Goal: Understand process/instructions: Learn how to perform a task or action

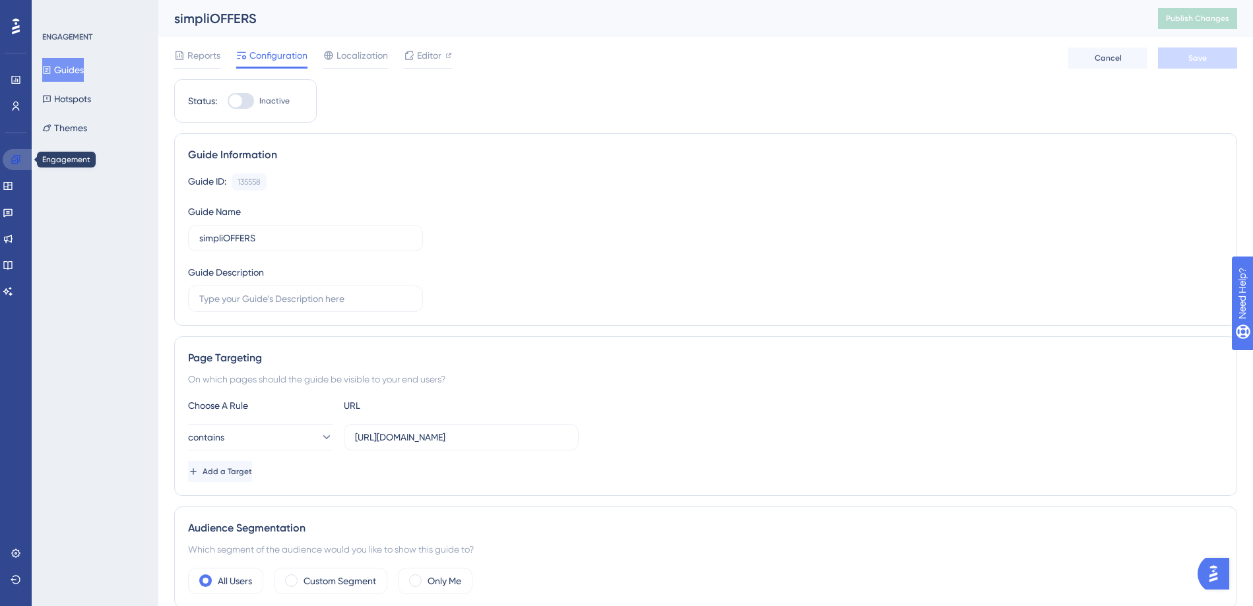
click at [16, 160] on icon at bounding box center [15, 159] width 9 height 9
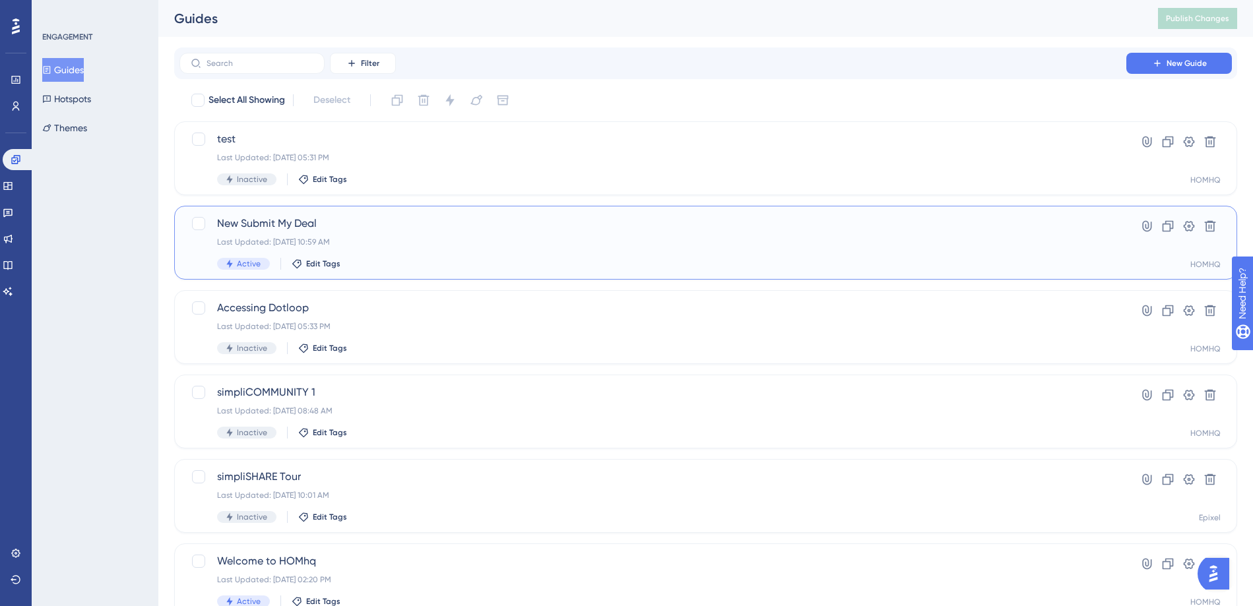
click at [292, 225] on span "New Submit My Deal" at bounding box center [652, 224] width 871 height 16
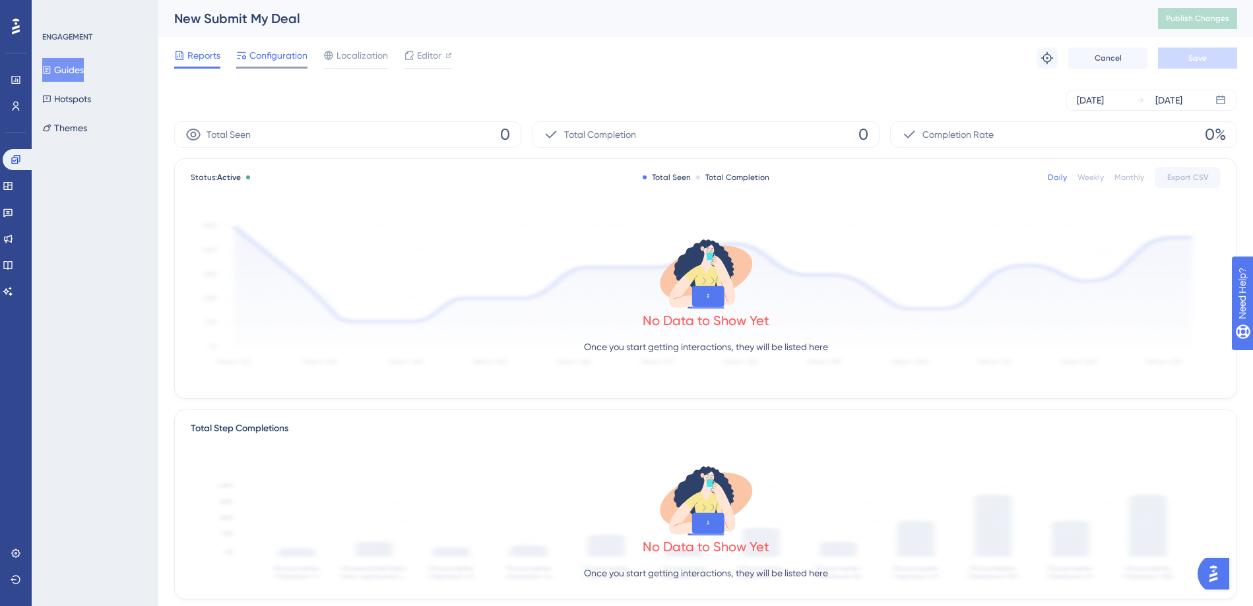
click at [284, 59] on span "Configuration" at bounding box center [278, 55] width 58 height 16
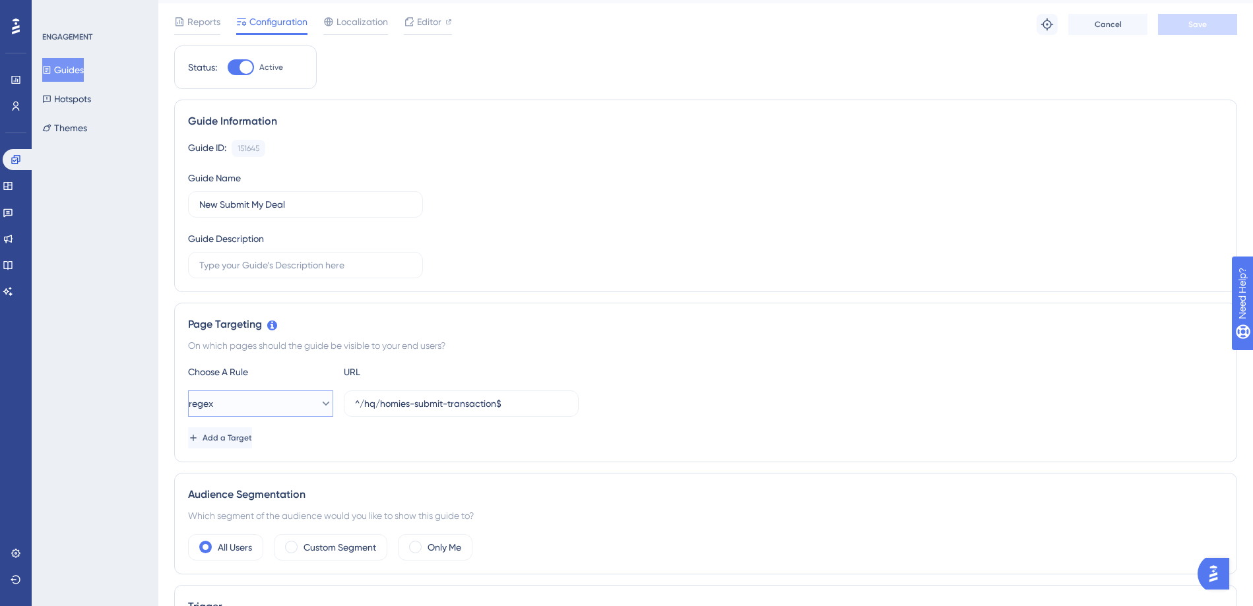
click at [266, 404] on button "regex" at bounding box center [260, 403] width 145 height 26
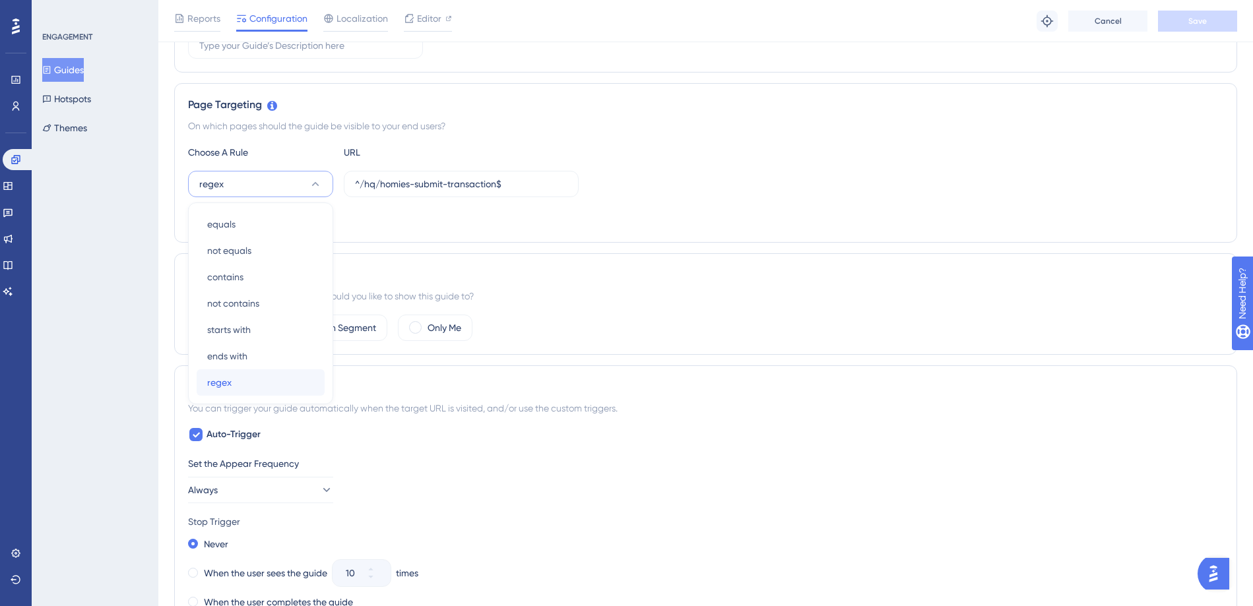
click at [222, 387] on span "regex" at bounding box center [219, 383] width 24 height 16
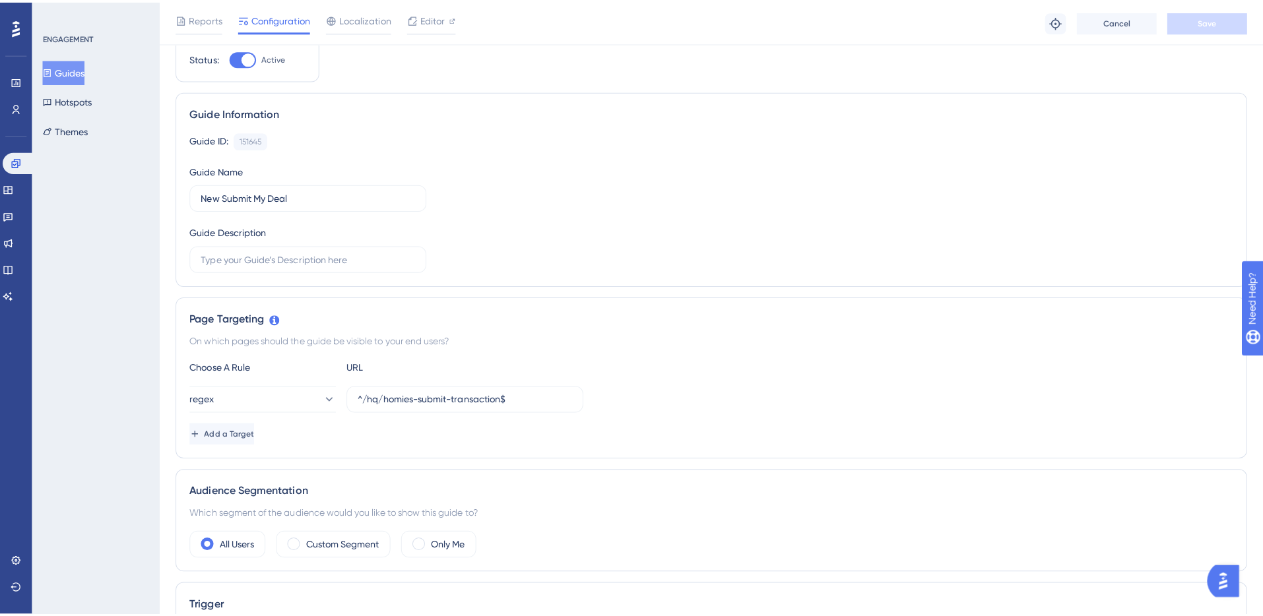
scroll to position [0, 0]
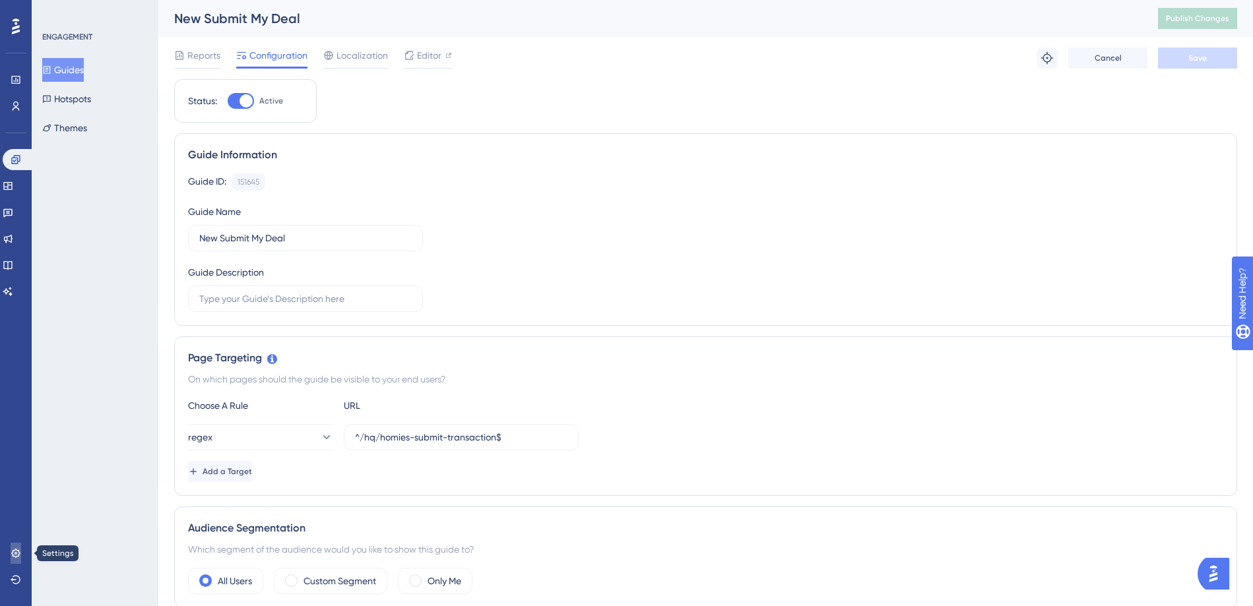
click at [15, 550] on icon at bounding box center [16, 553] width 11 height 11
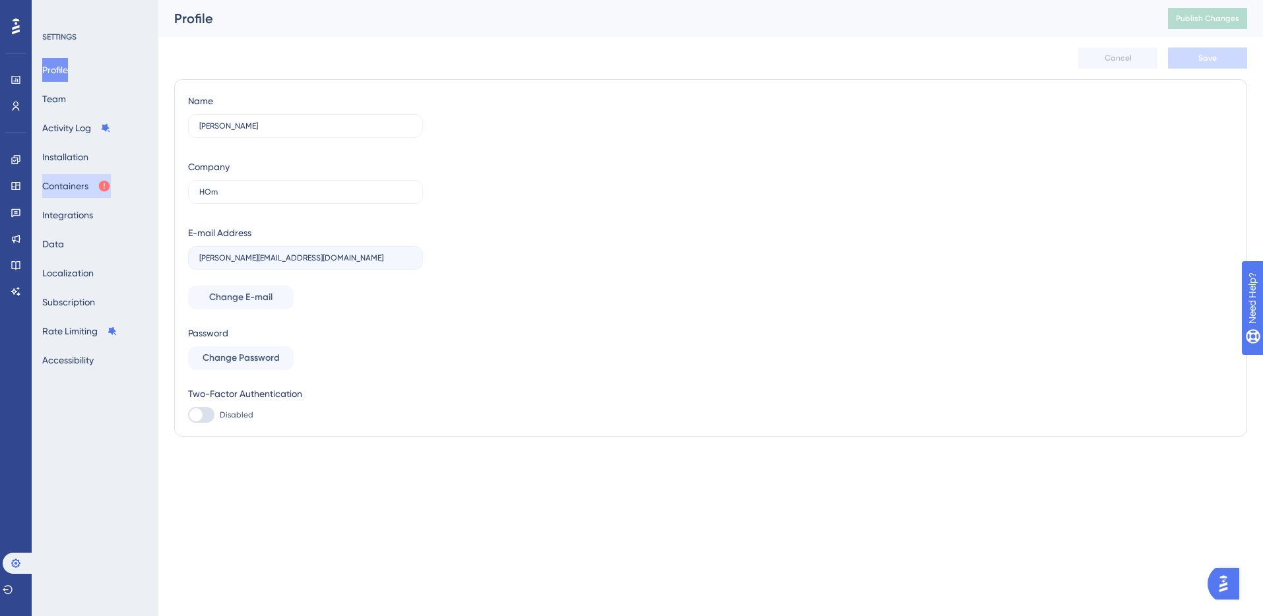
click at [78, 186] on button "Containers" at bounding box center [76, 186] width 69 height 24
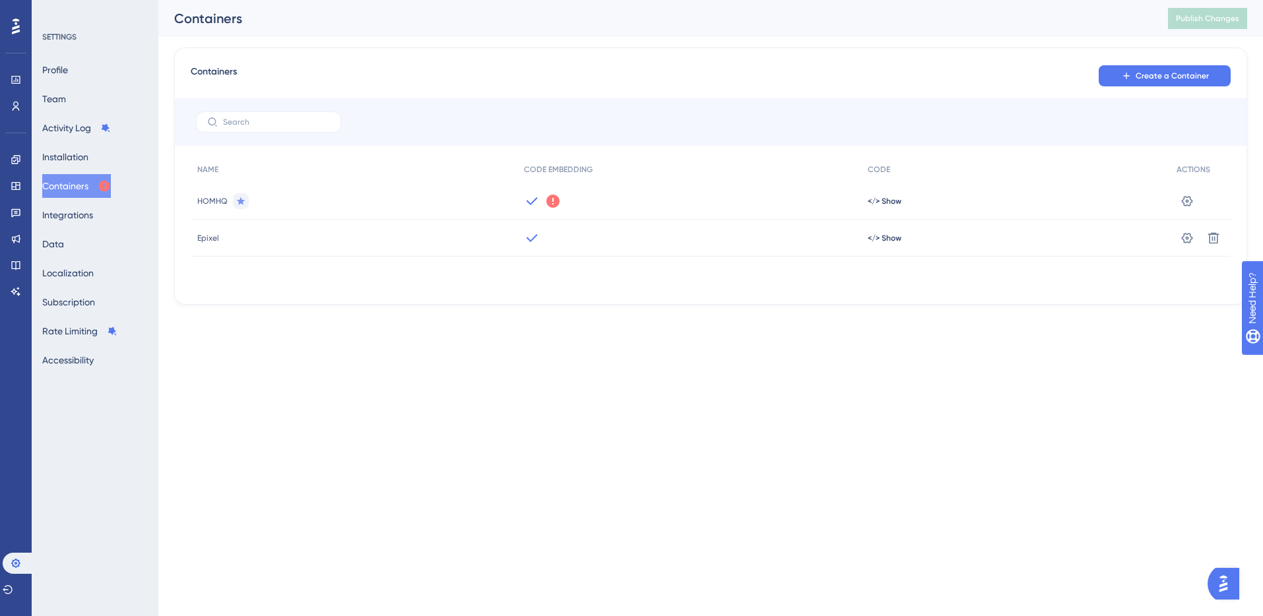
click at [551, 203] on icon at bounding box center [553, 201] width 16 height 16
click at [551, 201] on icon at bounding box center [552, 201] width 13 height 13
click at [891, 206] on span "</> Show" at bounding box center [884, 201] width 34 height 11
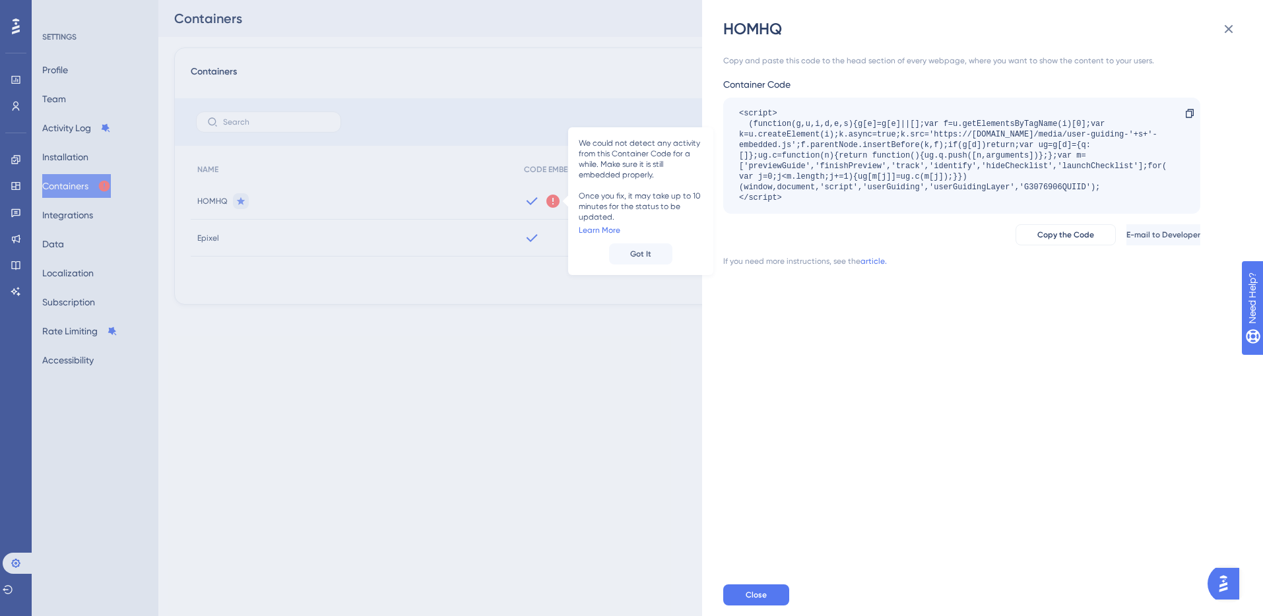
click at [1059, 191] on div "<script> (function(g,u,i,d,e,s){g[e]=g[e]||[];var f=u.getElementsByTagName(i)[0…" at bounding box center [955, 155] width 432 height 95
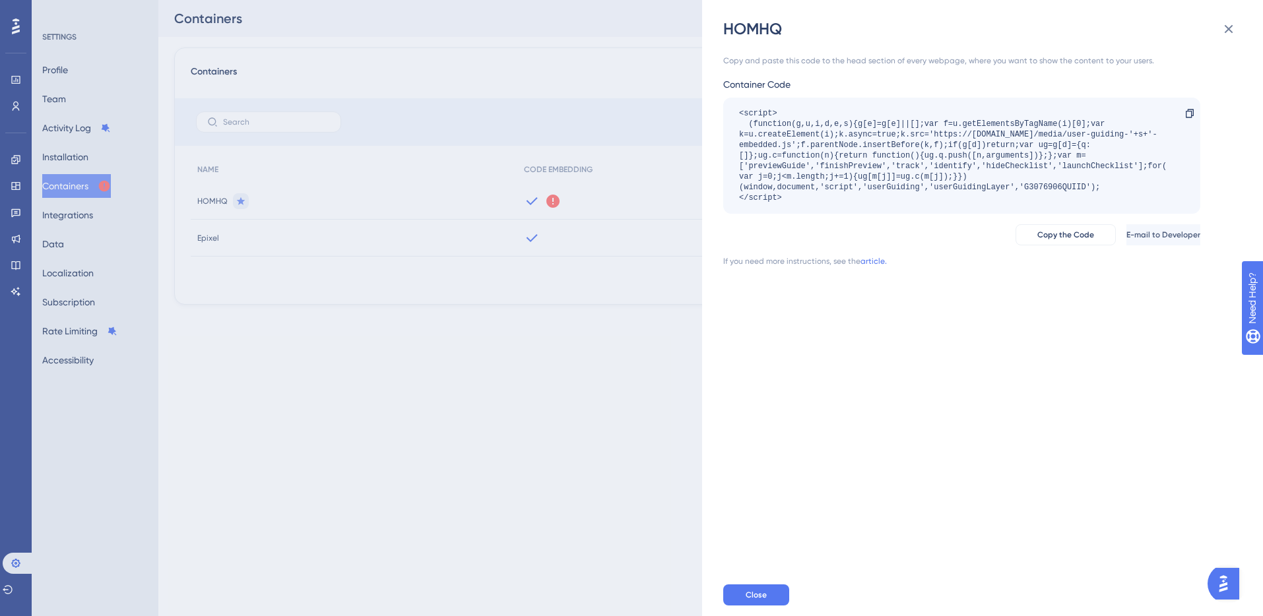
click at [1022, 187] on div "<script> (function(g,u,i,d,e,s){g[e]=g[e]||[];var f=u.getElementsByTagName(i)[0…" at bounding box center [955, 155] width 432 height 95
click at [1026, 189] on div "<script> (function(g,u,i,d,e,s){g[e]=g[e]||[];var f=u.getElementsByTagName(i)[0…" at bounding box center [955, 155] width 432 height 95
drag, startPoint x: 1024, startPoint y: 189, endPoint x: 1084, endPoint y: 187, distance: 59.4
click at [1084, 187] on div "<script> (function(g,u,i,d,e,s){g[e]=g[e]||[];var f=u.getElementsByTagName(i)[0…" at bounding box center [955, 155] width 432 height 95
copy div "G3076906QUIID"
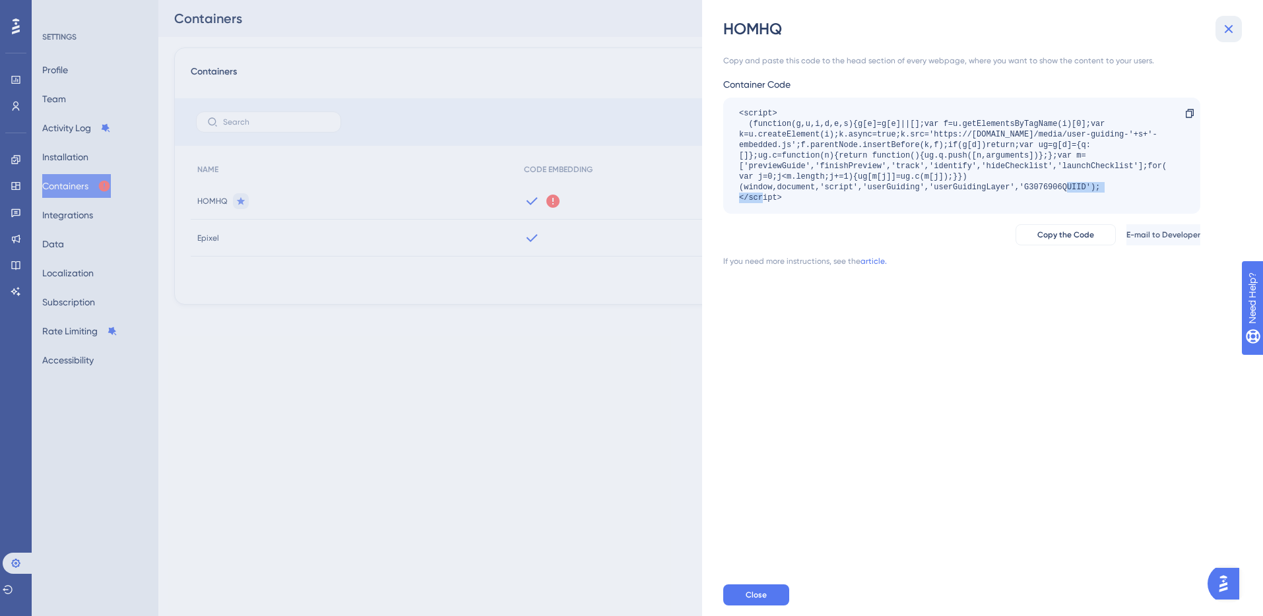
click at [1228, 28] on icon at bounding box center [1228, 29] width 9 height 9
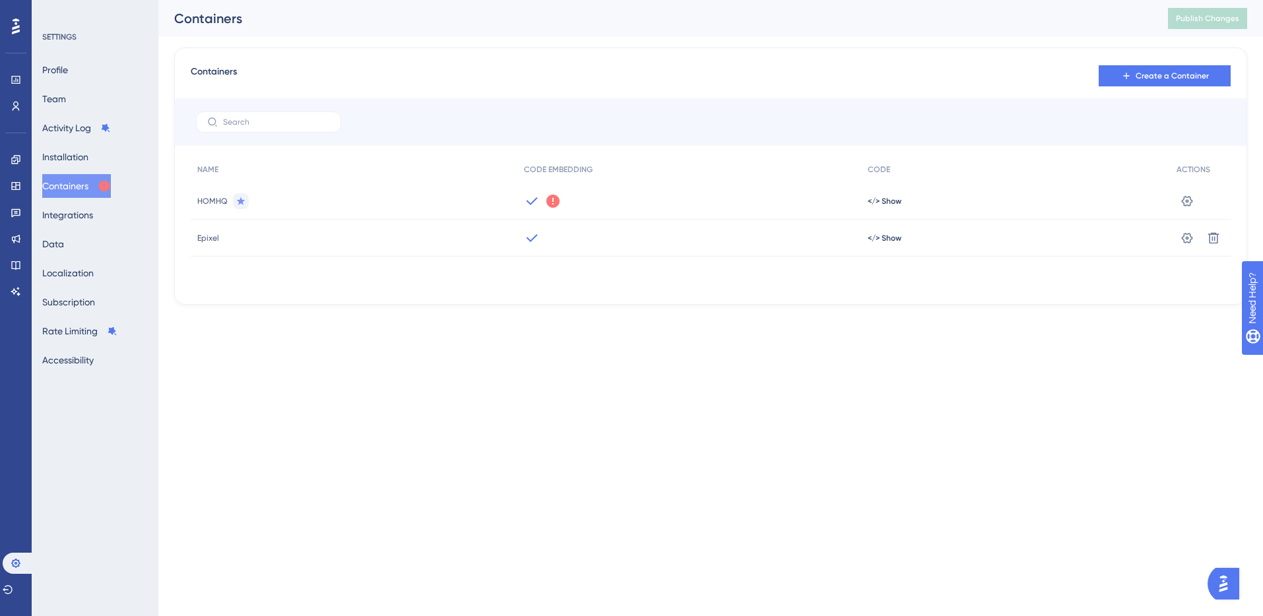
click at [557, 202] on icon at bounding box center [552, 201] width 13 height 13
click at [609, 231] on link "Learn More" at bounding box center [599, 230] width 42 height 11
click at [11, 83] on icon at bounding box center [16, 80] width 11 height 11
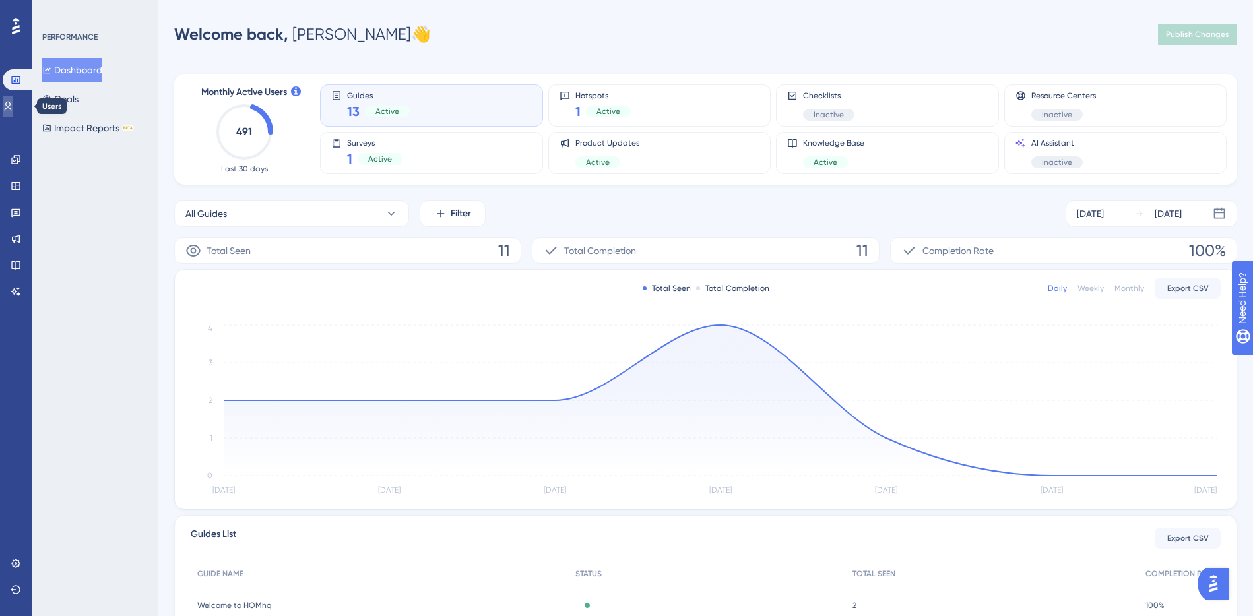
click at [5, 101] on link at bounding box center [8, 106] width 11 height 21
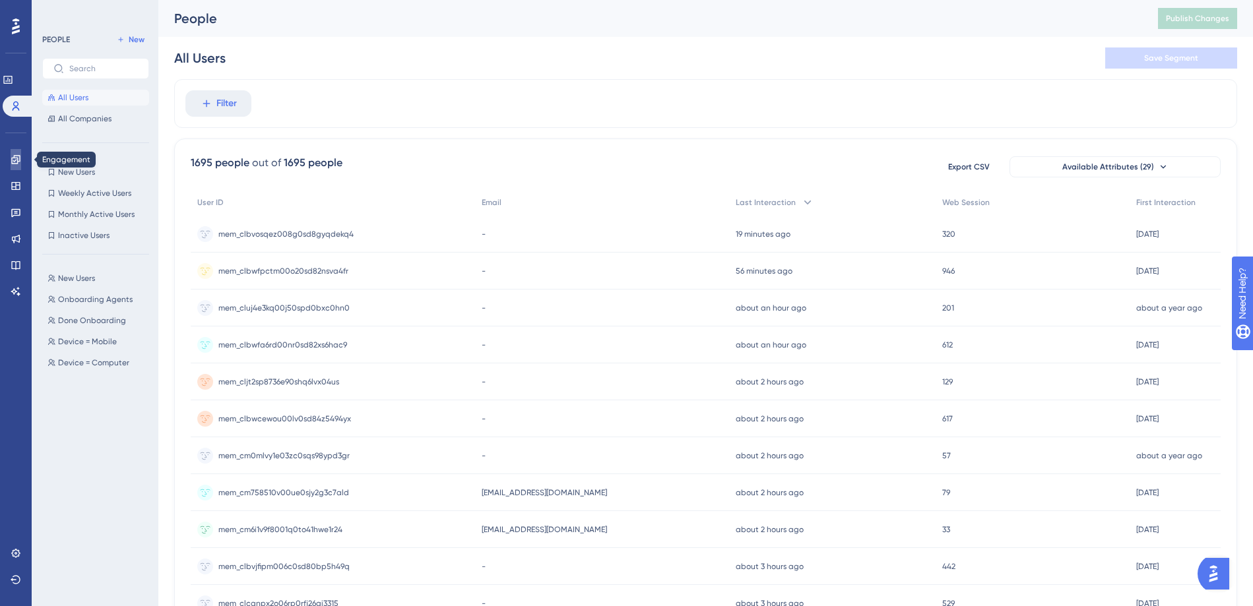
click at [15, 164] on icon at bounding box center [15, 159] width 9 height 9
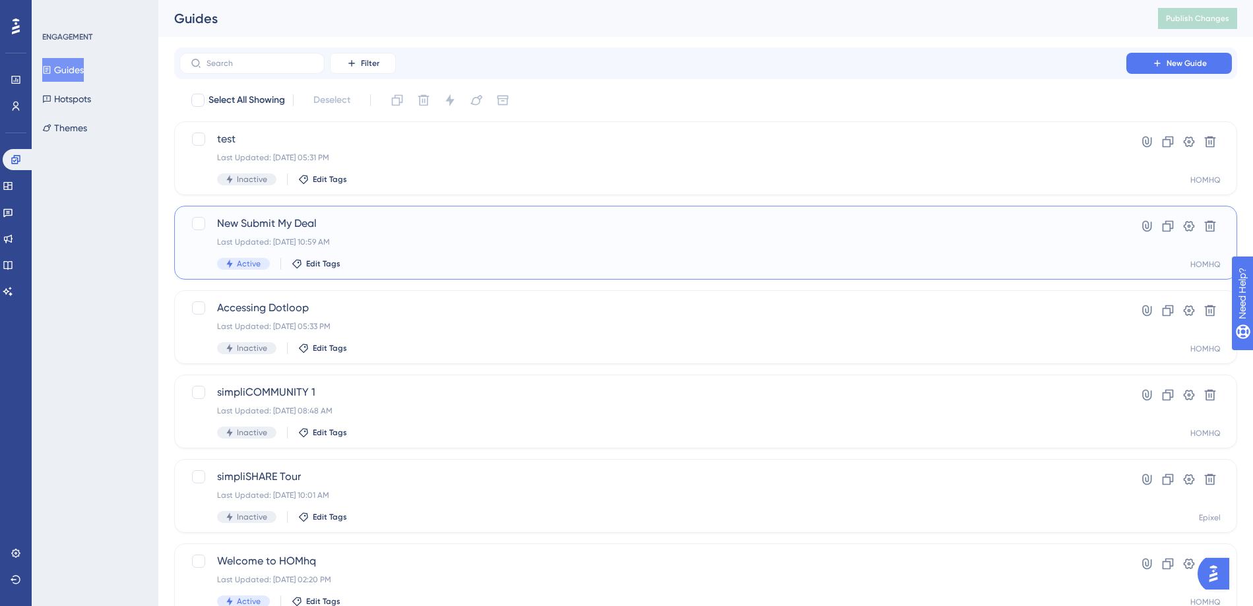
click at [362, 235] on div "New Submit My Deal Last Updated: [DATE] 10:59 AM Active Edit Tags" at bounding box center [652, 243] width 871 height 54
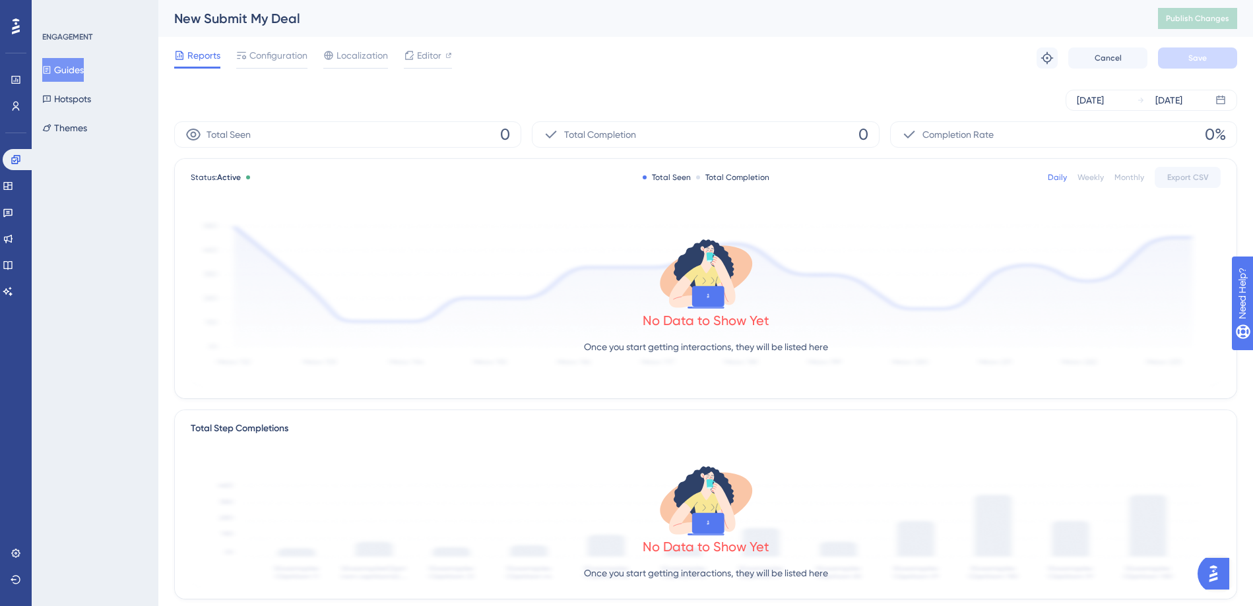
click at [962, 79] on div "[DATE] [DATE]" at bounding box center [705, 100] width 1063 height 42
click at [273, 55] on span "Configuration" at bounding box center [278, 55] width 58 height 16
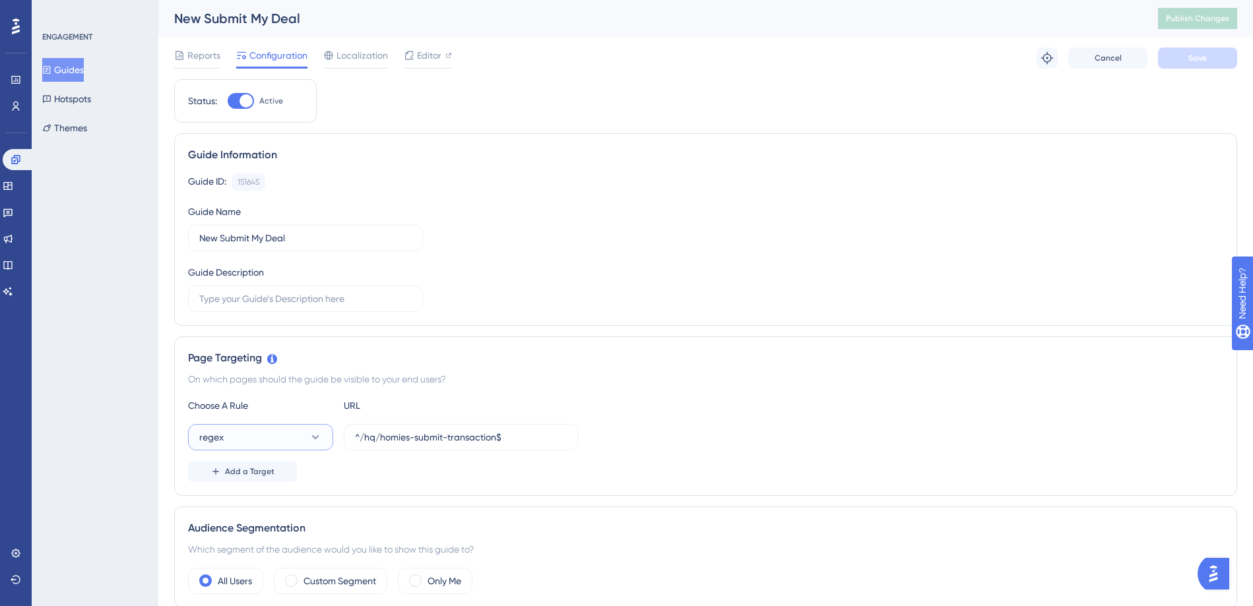
click at [301, 439] on button "regex" at bounding box center [260, 437] width 145 height 26
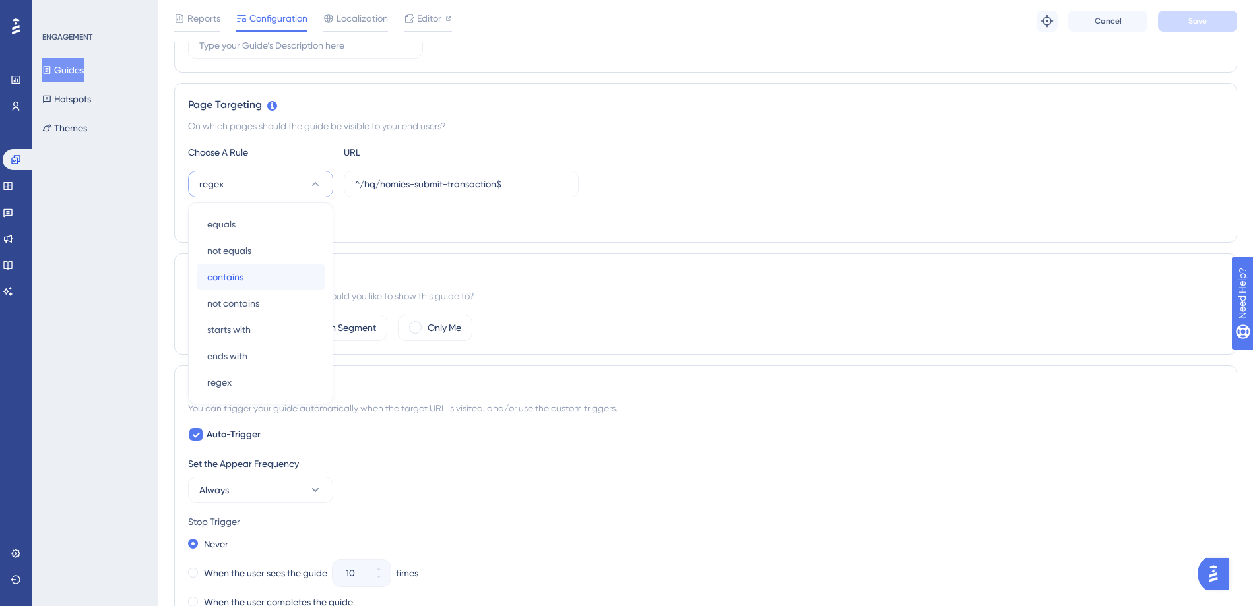
click at [237, 278] on span "contains" at bounding box center [225, 277] width 36 height 16
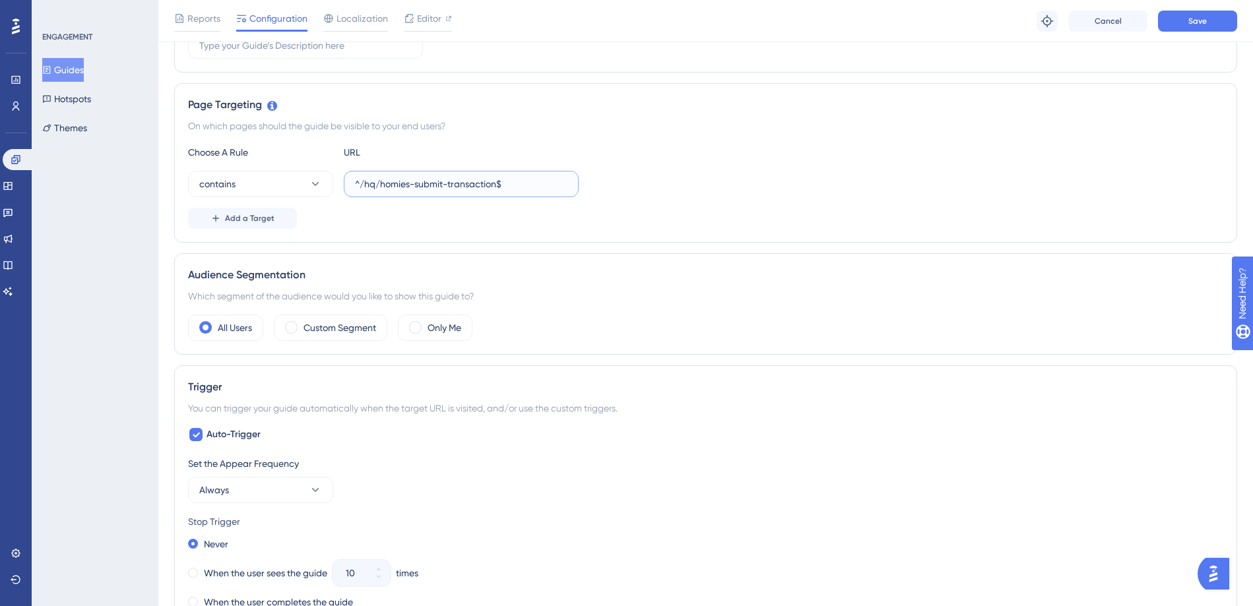
click at [383, 187] on input "^/hq/homies-submit-transaction$" at bounding box center [461, 184] width 212 height 15
click at [359, 183] on input "^/hq/homies-submit-transaction$" at bounding box center [461, 184] width 212 height 15
click at [517, 182] on input "/hq/homies-submit-transaction$" at bounding box center [461, 184] width 212 height 15
type input "/hq/homies-submit-transaction"
click at [1218, 15] on button "Save" at bounding box center [1197, 21] width 79 height 21
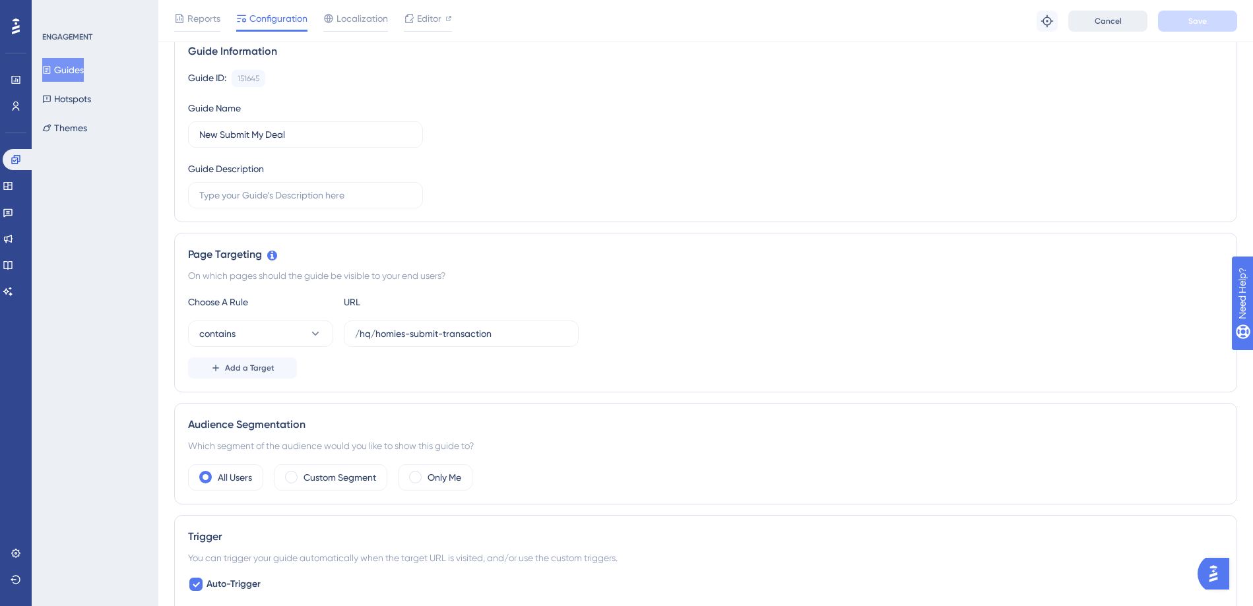
scroll to position [0, 0]
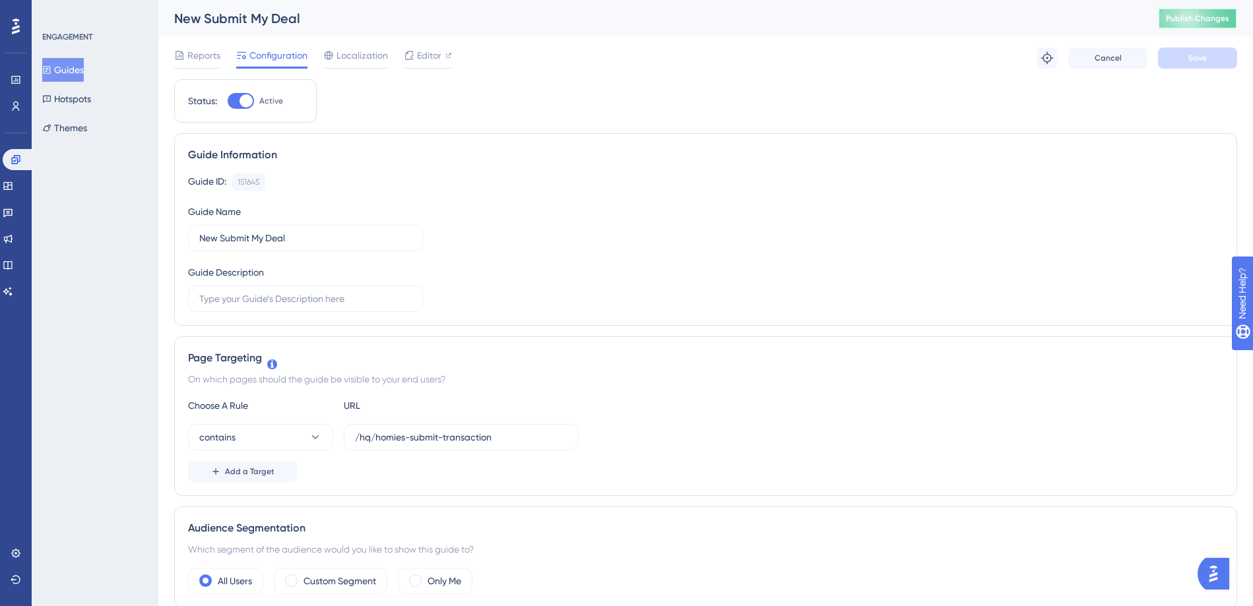
click at [1222, 15] on span "Publish Changes" at bounding box center [1197, 18] width 63 height 11
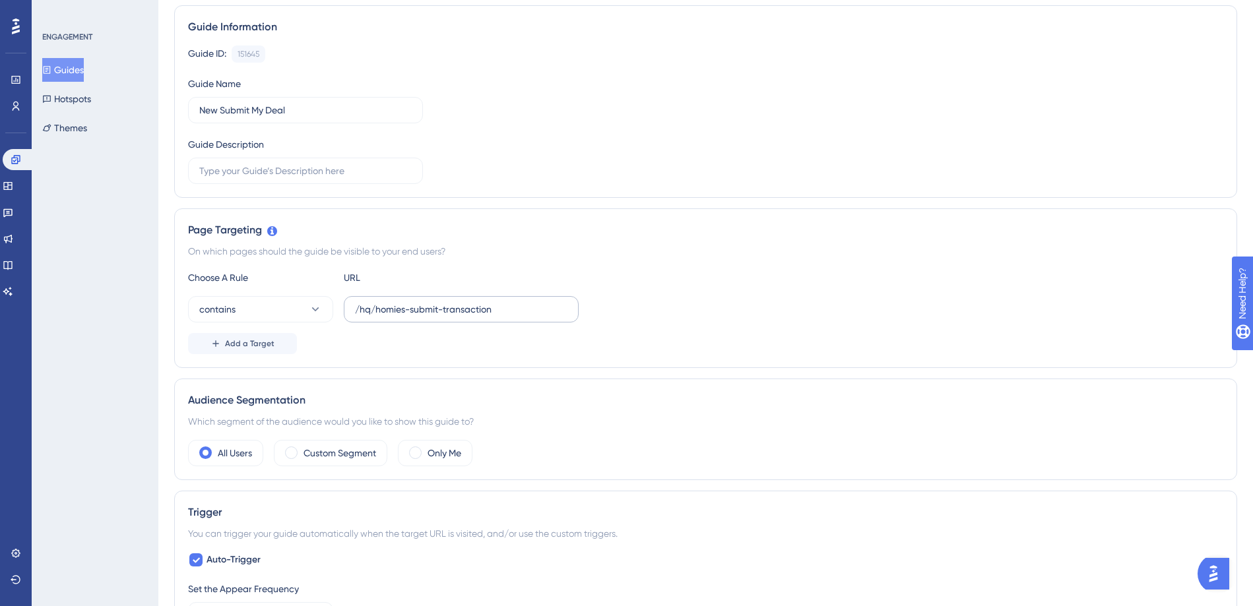
scroll to position [206, 0]
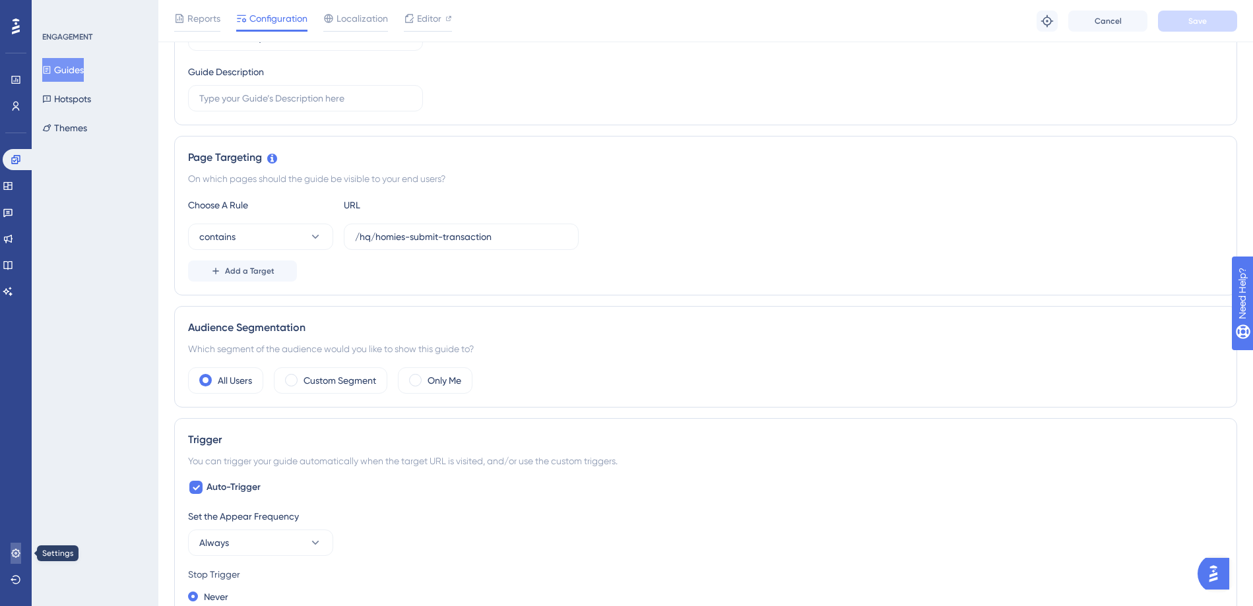
click at [11, 561] on link at bounding box center [16, 553] width 11 height 21
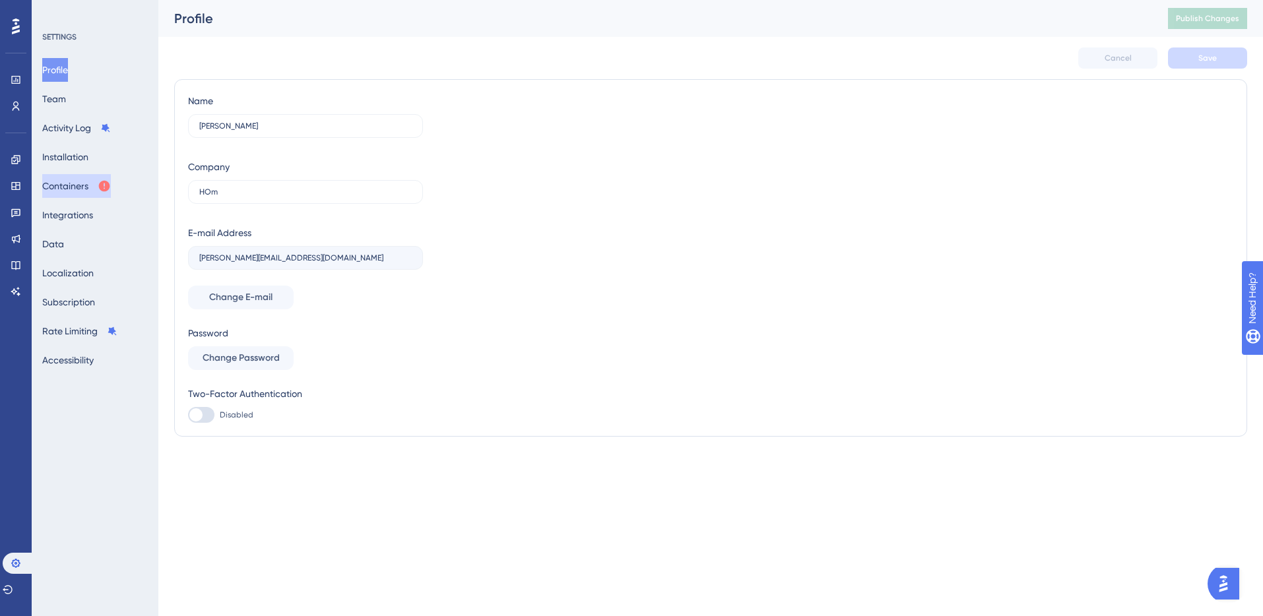
click at [78, 191] on button "Containers" at bounding box center [76, 186] width 69 height 24
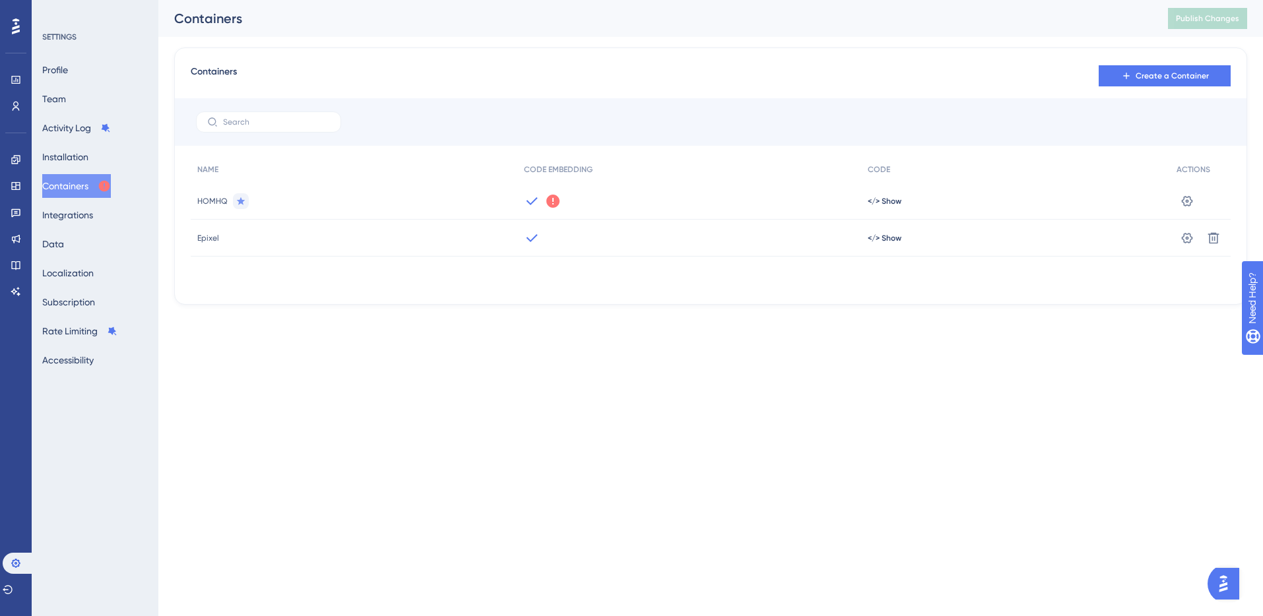
click at [531, 203] on icon at bounding box center [532, 201] width 16 height 16
click at [875, 201] on span "</> Show" at bounding box center [884, 201] width 34 height 11
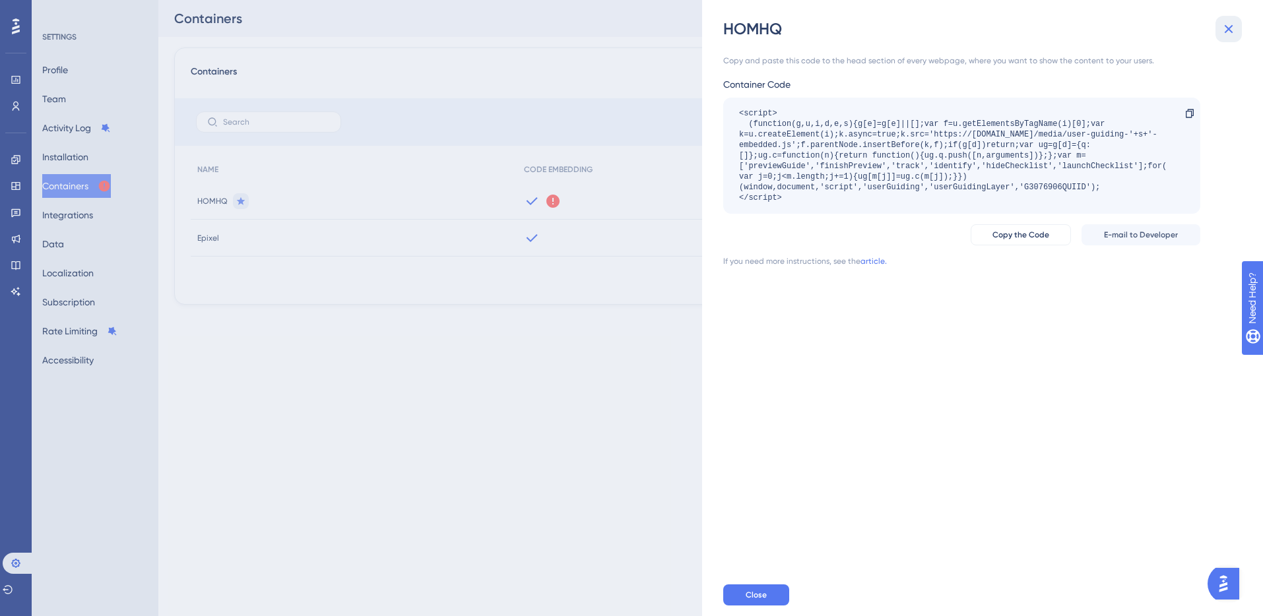
click at [1234, 30] on icon at bounding box center [1228, 29] width 16 height 16
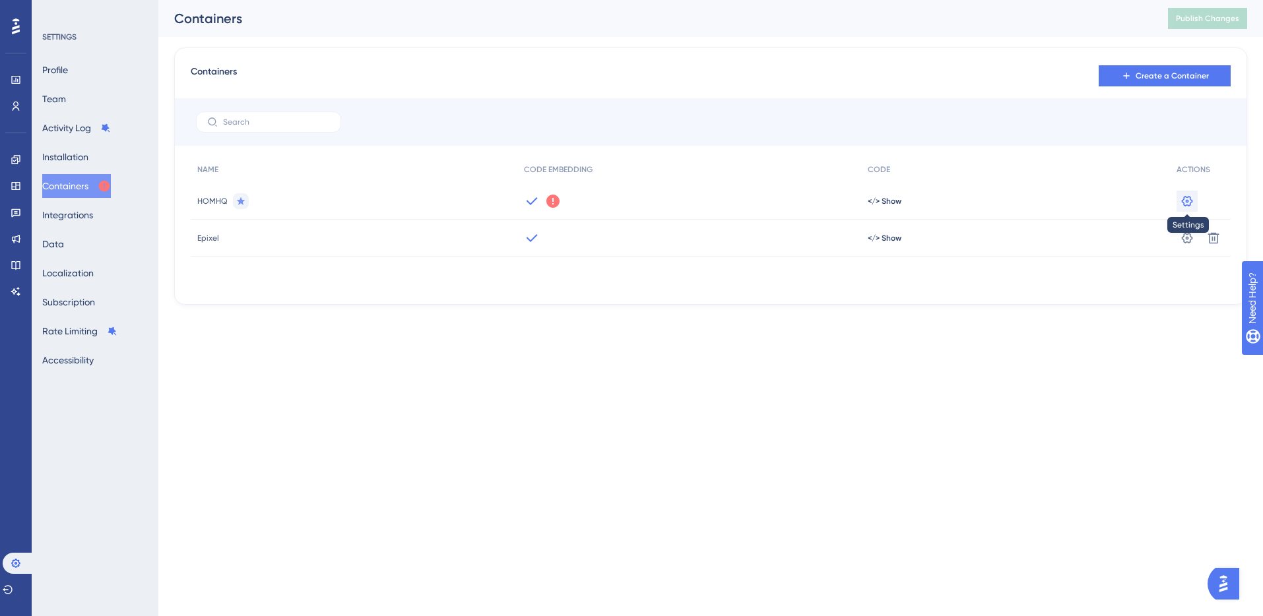
click at [1187, 200] on icon at bounding box center [1186, 200] width 11 height 11
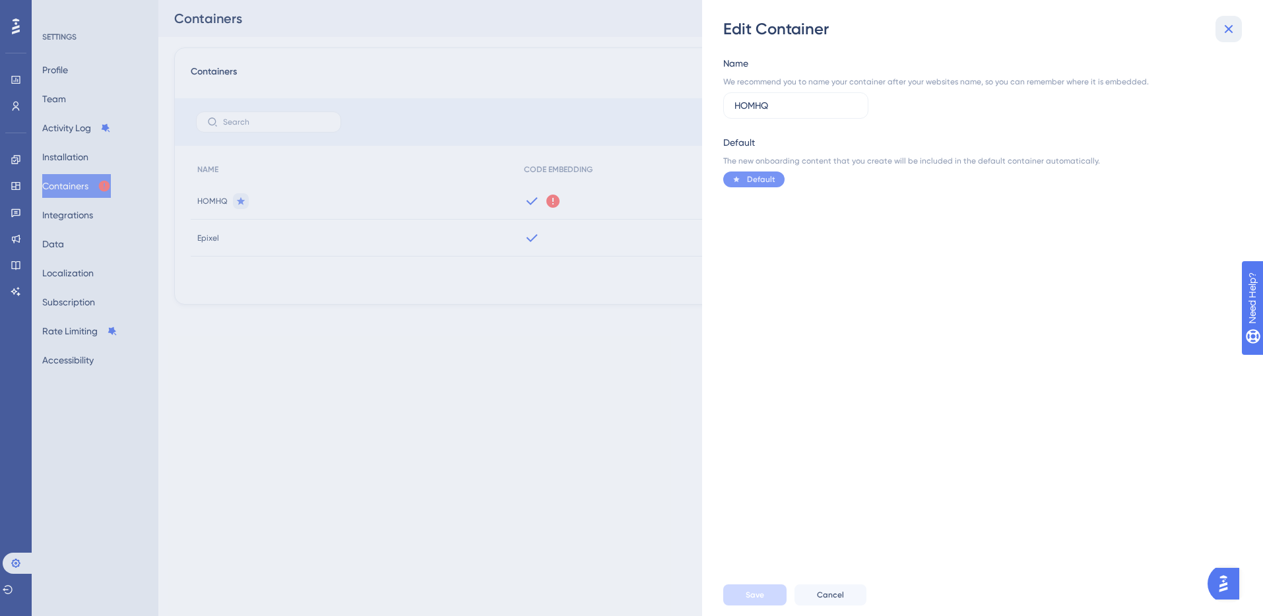
click at [1230, 29] on icon at bounding box center [1228, 29] width 16 height 16
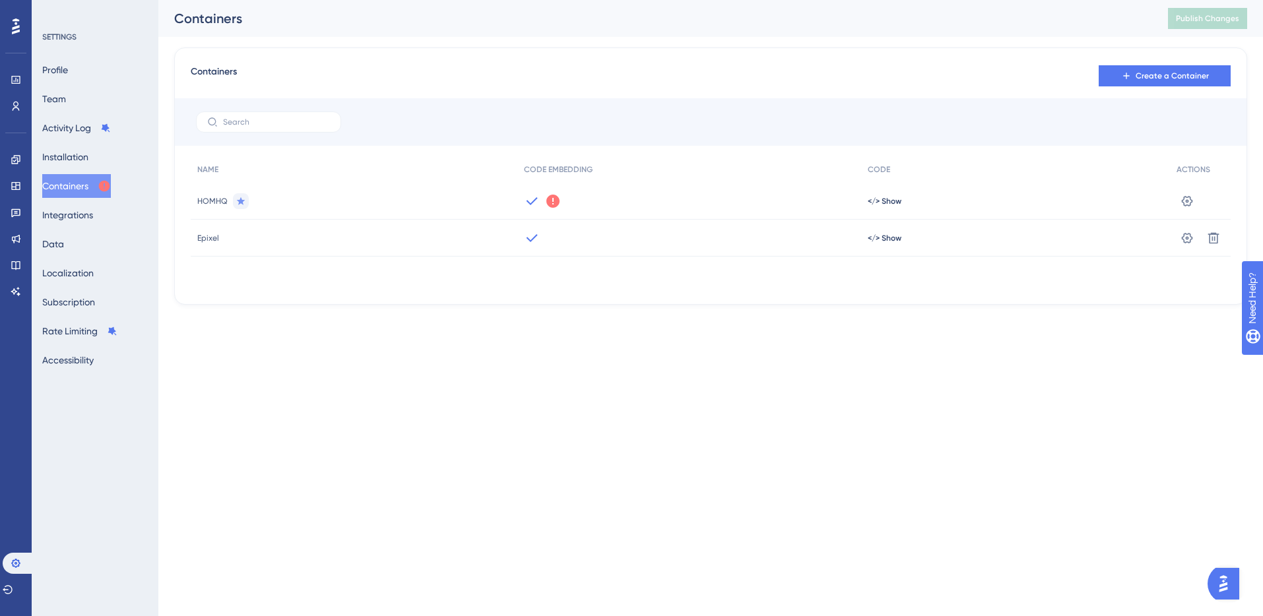
click at [557, 202] on icon at bounding box center [552, 201] width 13 height 13
click at [627, 249] on button "Got It" at bounding box center [640, 253] width 63 height 21
click at [12, 110] on icon at bounding box center [16, 106] width 11 height 11
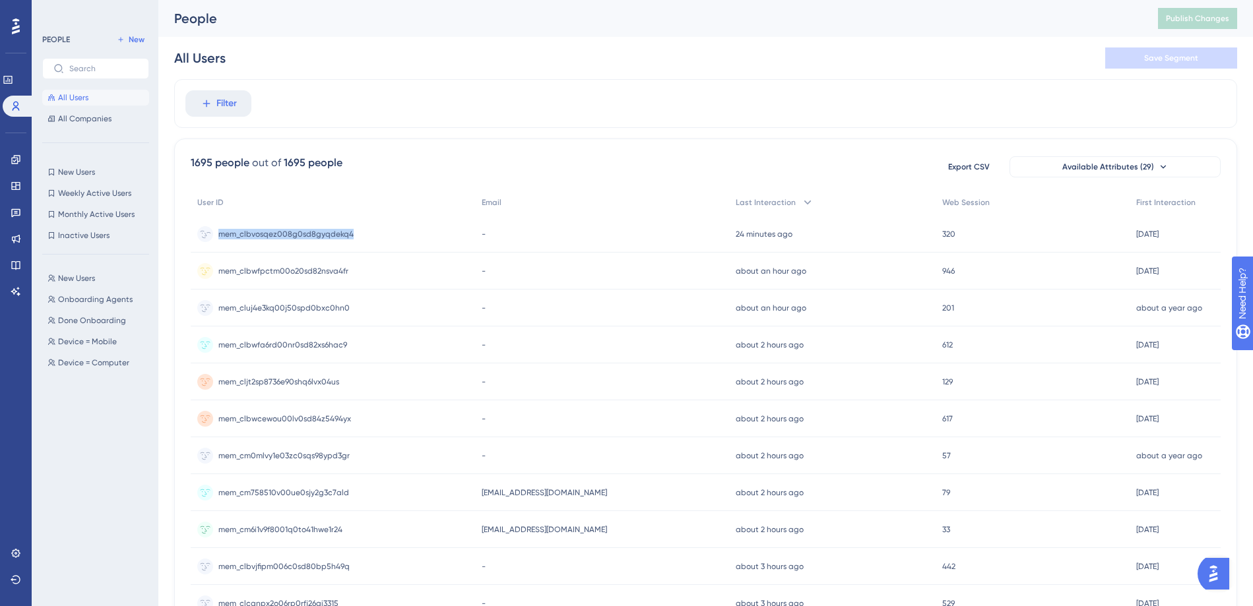
drag, startPoint x: 218, startPoint y: 234, endPoint x: 374, endPoint y: 260, distance: 158.5
click at [369, 235] on div "mem_clbvosqez008g0sd8gyqdekq4 mem_clbvosqez008g0sd8gyqdekq4" at bounding box center [333, 234] width 284 height 37
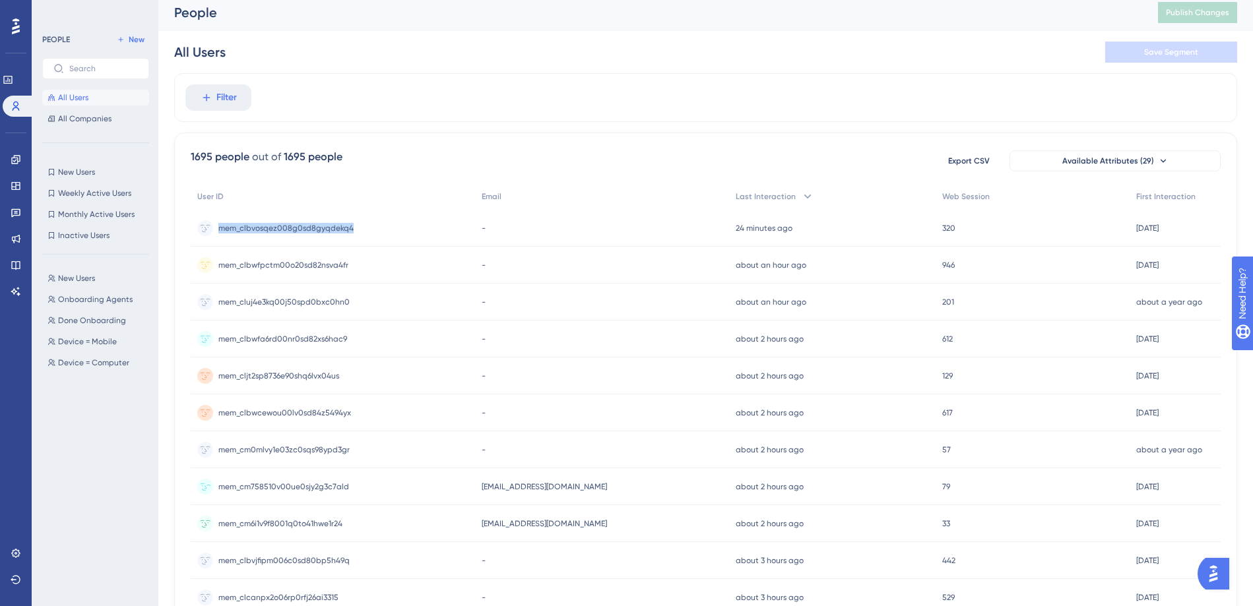
scroll to position [9, 0]
click at [274, 450] on span "mem_cm0mlvy1e03zc0sqs98ypd3gr" at bounding box center [283, 447] width 131 height 11
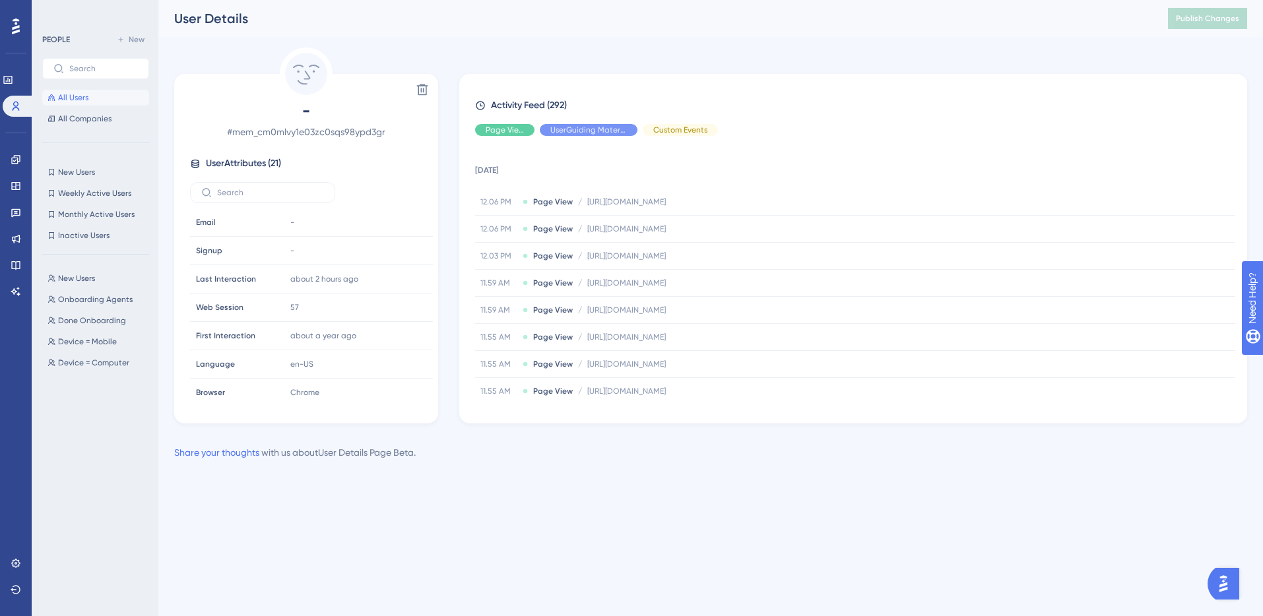
click at [80, 103] on button "All Users" at bounding box center [95, 98] width 107 height 16
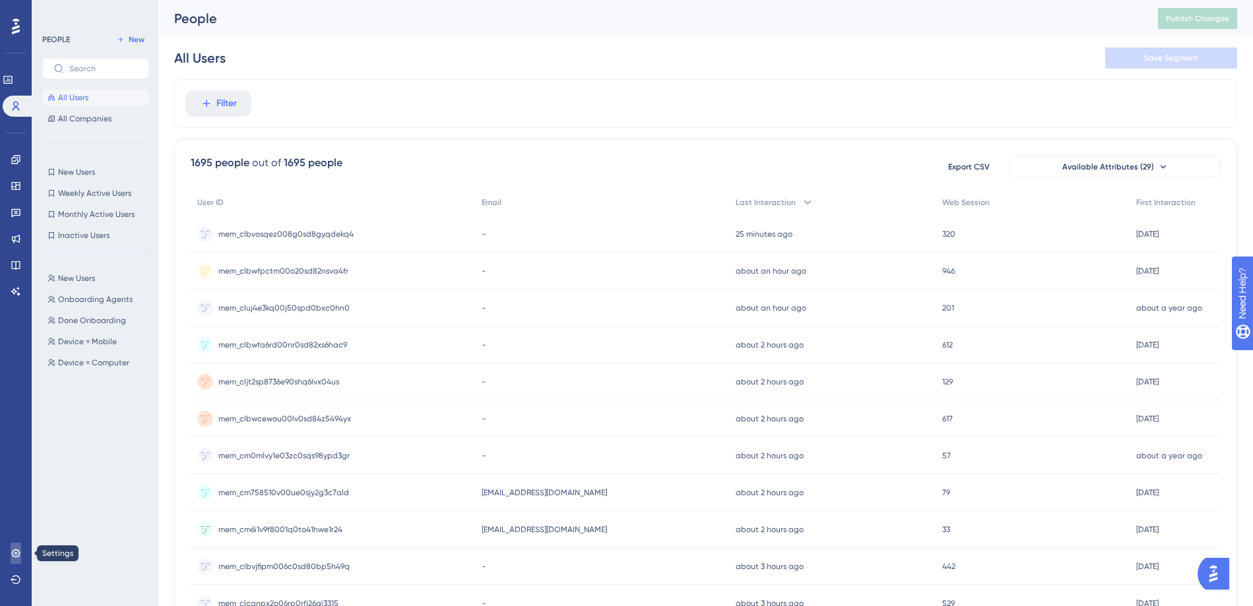
click at [13, 548] on icon at bounding box center [16, 553] width 11 height 11
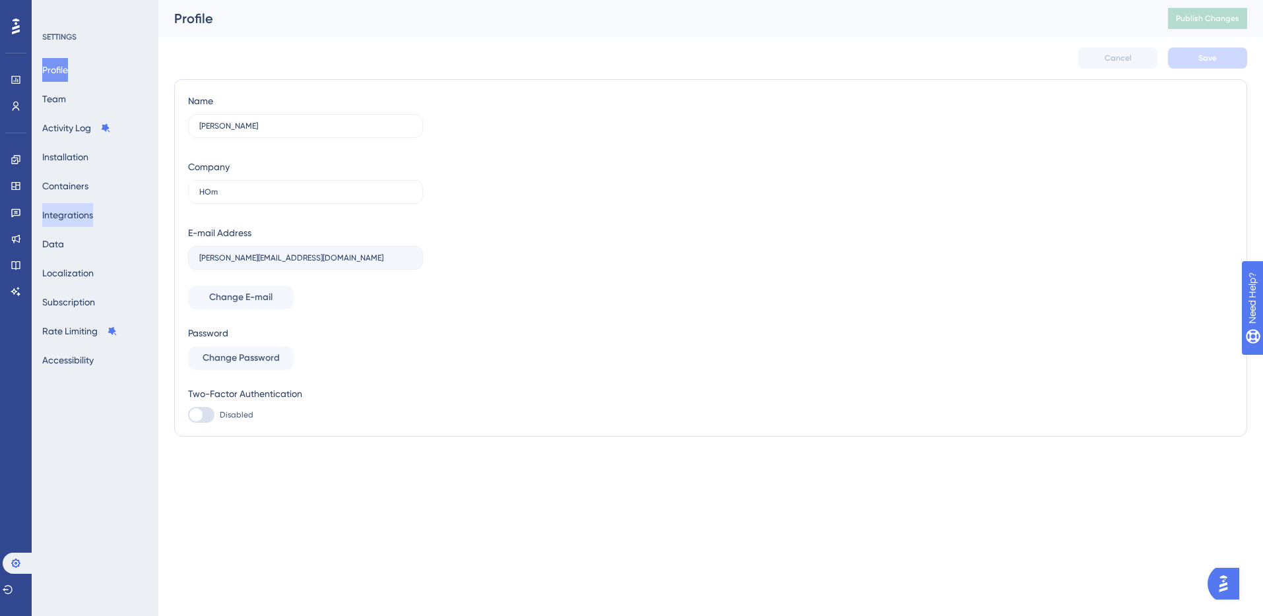
click at [80, 219] on button "Integrations" at bounding box center [67, 215] width 51 height 24
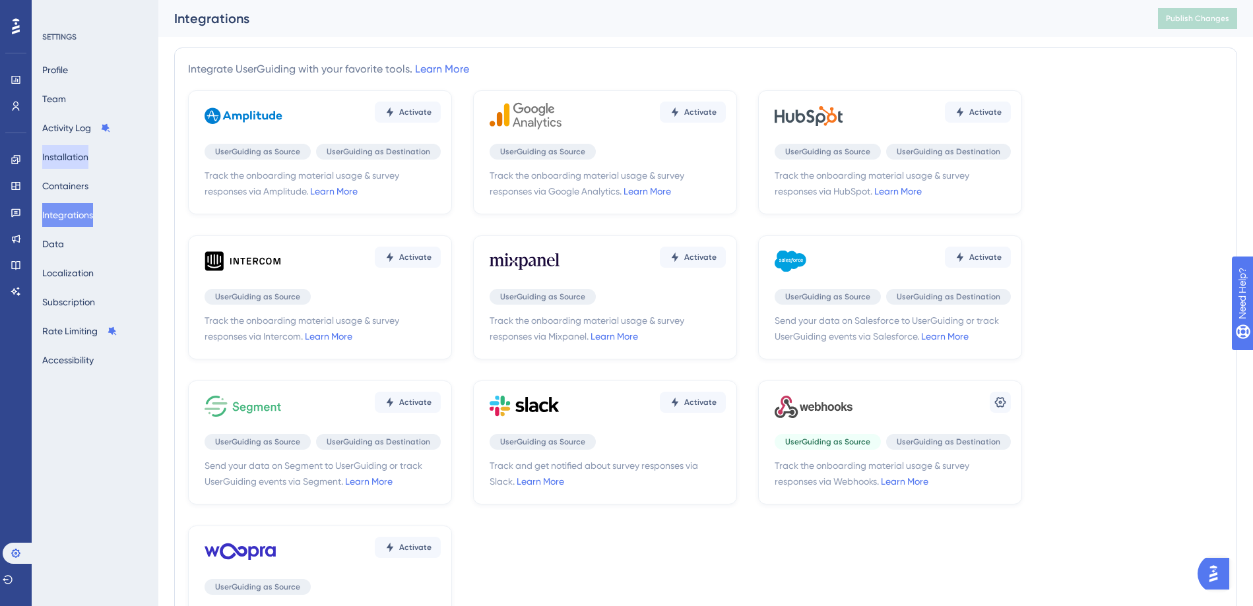
click at [78, 158] on button "Installation" at bounding box center [65, 157] width 46 height 24
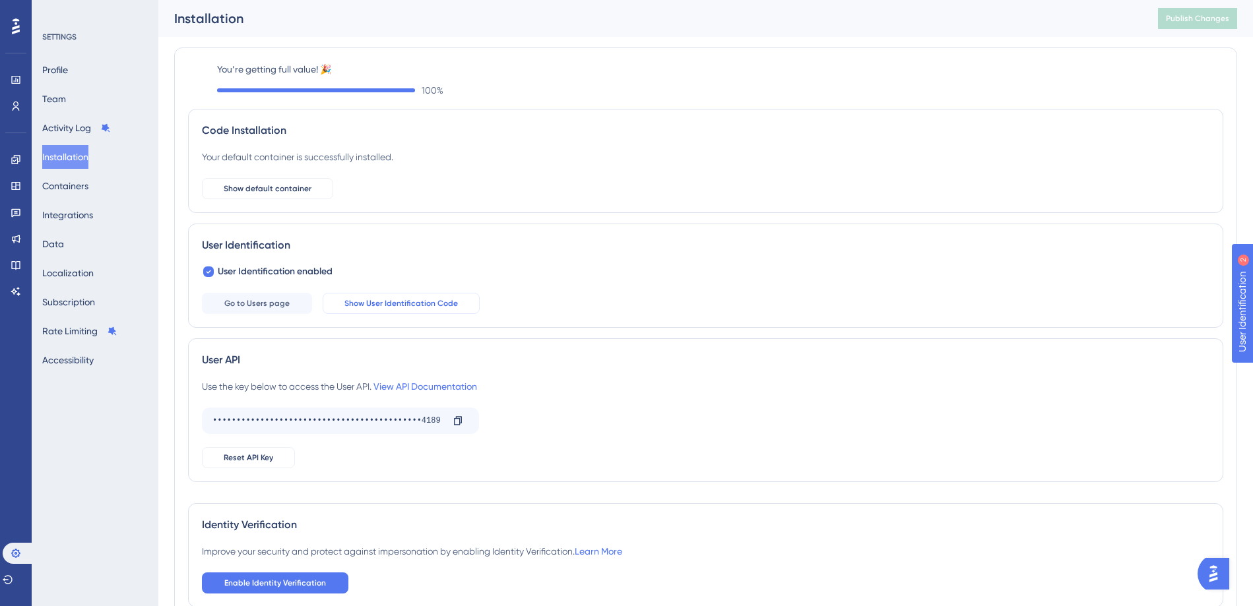
click at [404, 306] on span "Show User Identification Code" at bounding box center [400, 303] width 113 height 11
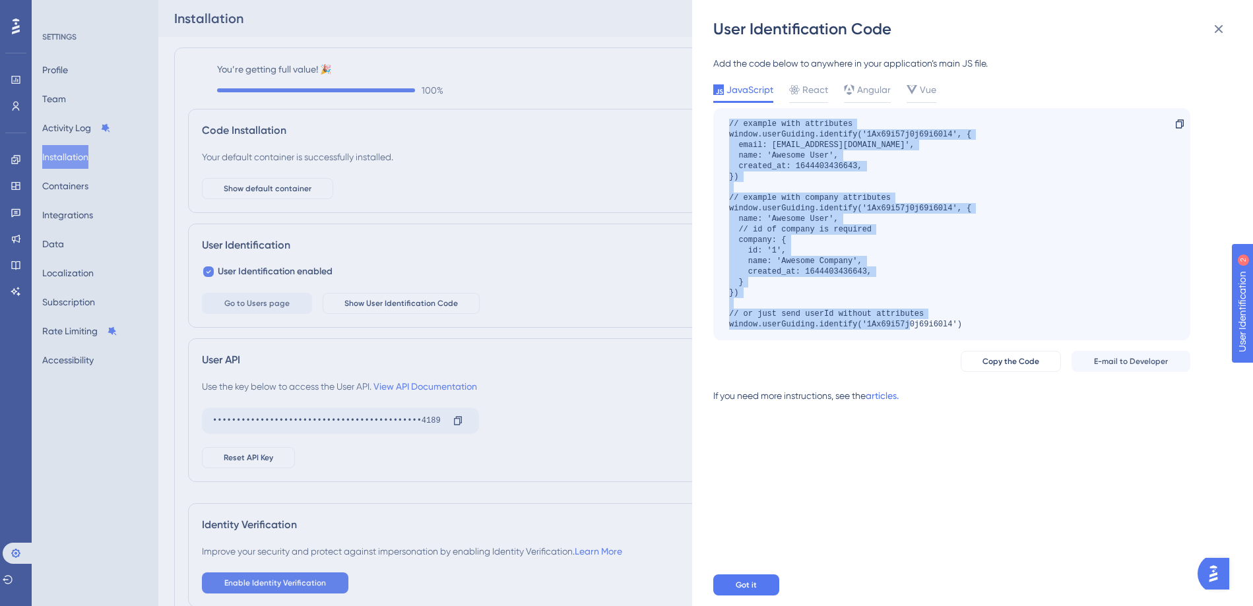
drag, startPoint x: 972, startPoint y: 325, endPoint x: 709, endPoint y: 122, distance: 332.1
click at [709, 122] on div "User Identification Code Add the code below to anywhere in your application’s m…" at bounding box center [972, 303] width 561 height 606
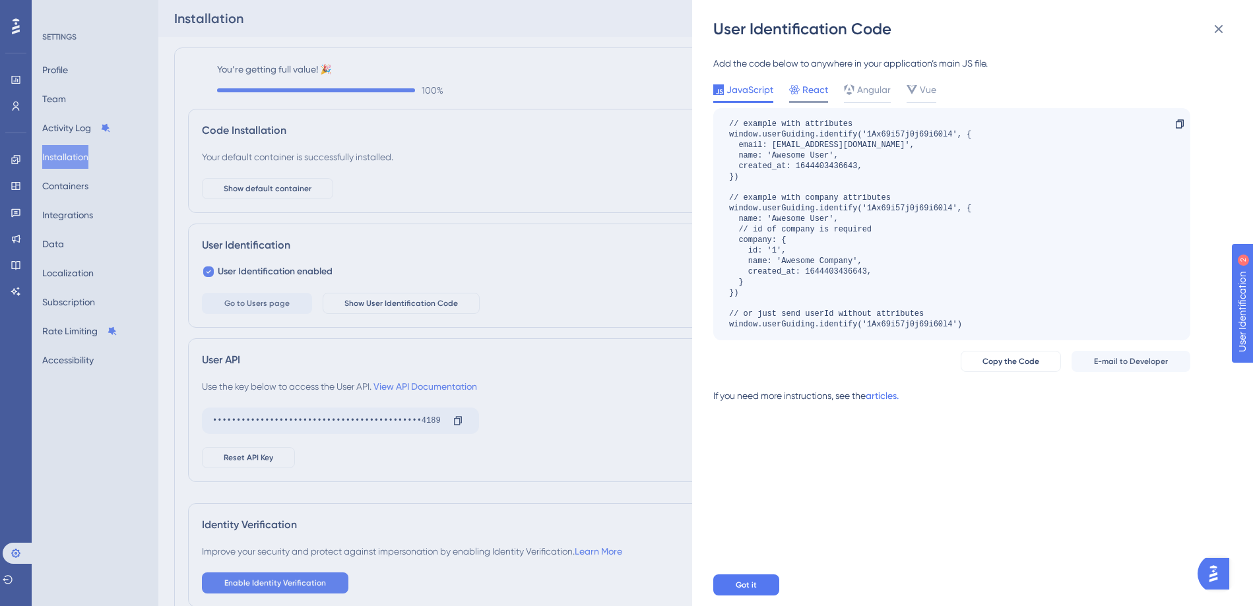
click at [805, 88] on span "React" at bounding box center [815, 90] width 26 height 16
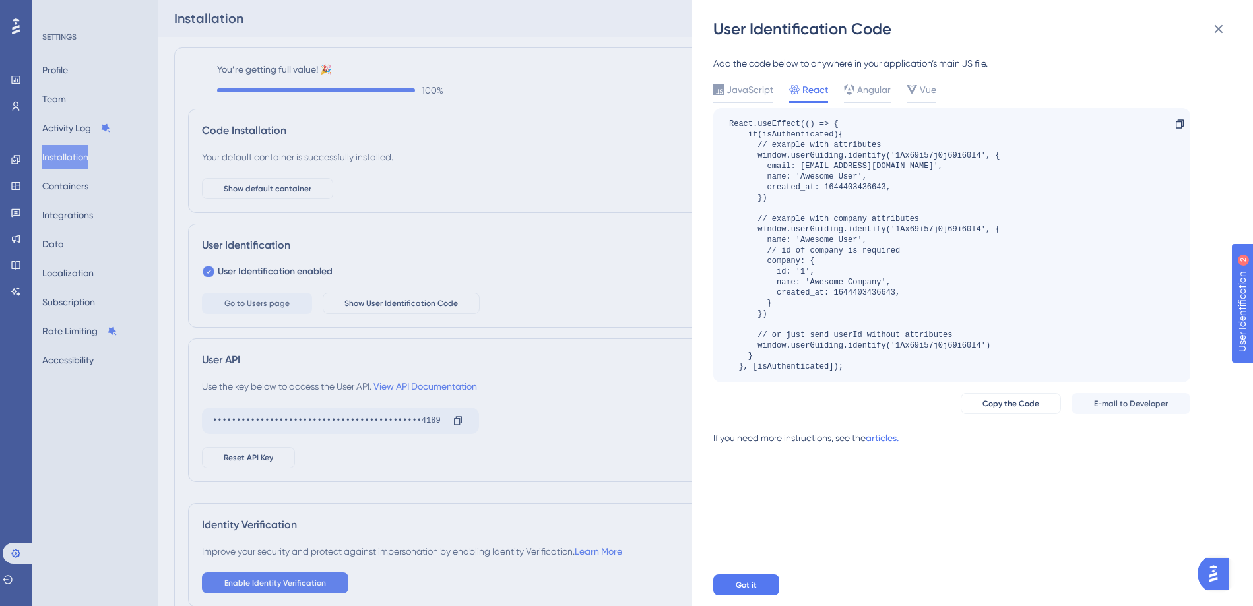
click at [430, 175] on div "User Identification Code Add the code below to anywhere in your application’s m…" at bounding box center [626, 303] width 1253 height 606
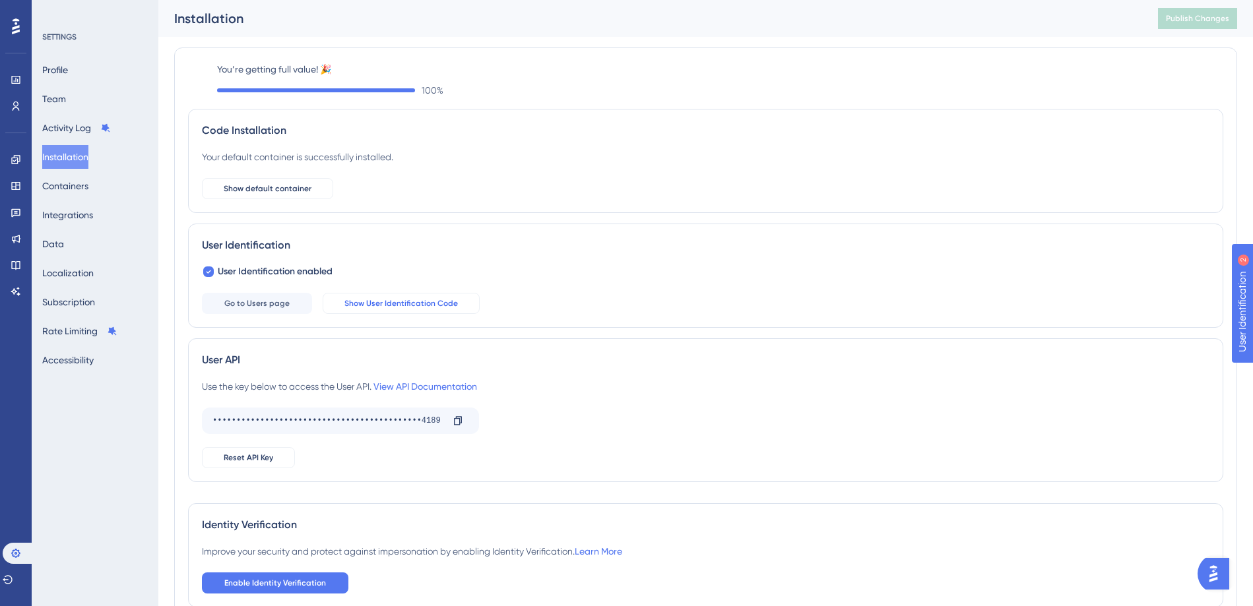
click at [383, 305] on span "Show User Identification Code" at bounding box center [400, 303] width 113 height 11
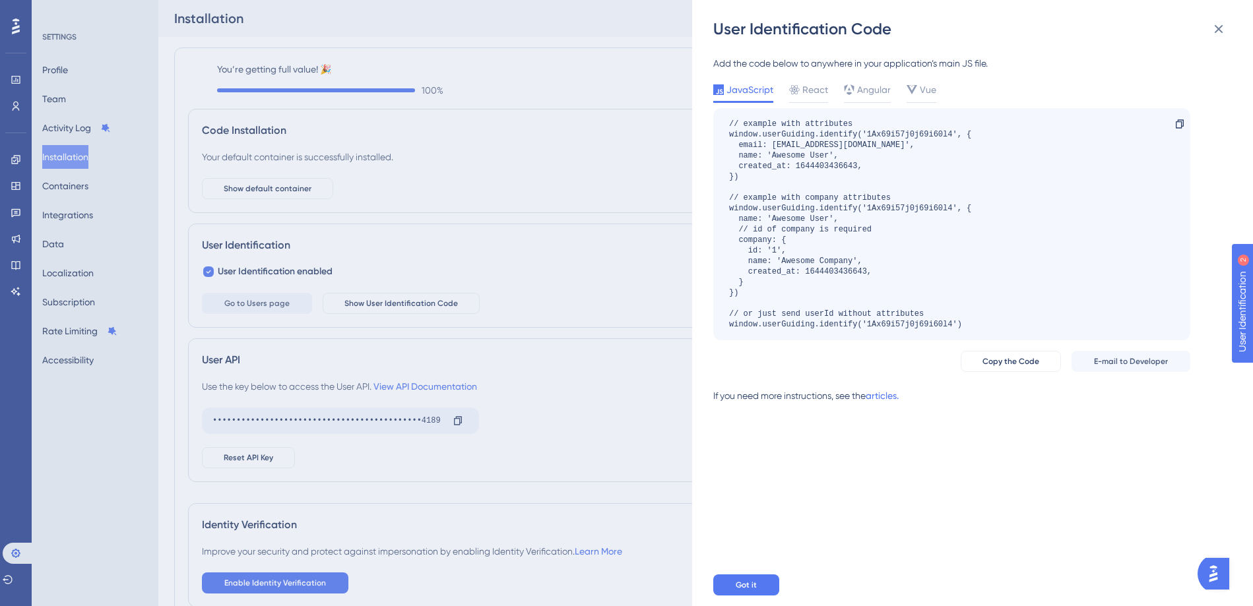
click at [798, 78] on div "Add the code below to anywhere in your application’s main JS file. JavaScript R…" at bounding box center [951, 234] width 477 height 359
click at [797, 91] on icon at bounding box center [794, 89] width 11 height 9
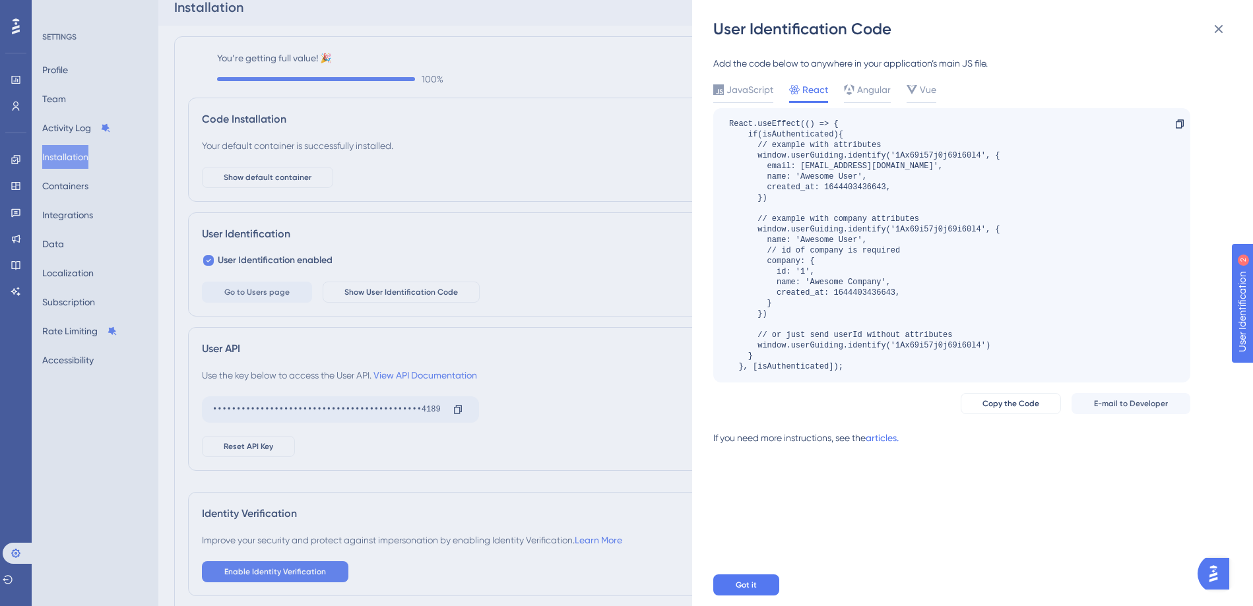
scroll to position [12, 0]
